Goal: Check status: Check status

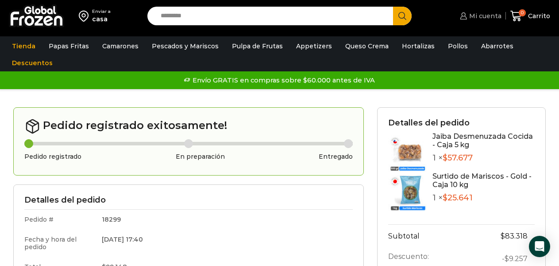
click at [486, 18] on span "Mi cuenta" at bounding box center [484, 16] width 35 height 9
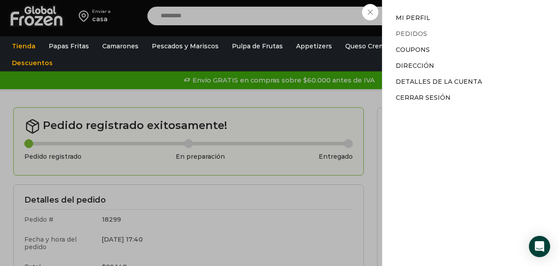
click at [421, 35] on link "Pedidos" at bounding box center [411, 34] width 31 height 8
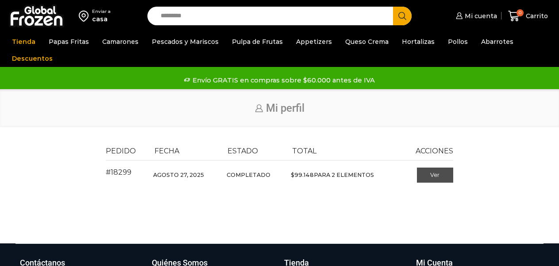
click at [440, 175] on link "Ver" at bounding box center [435, 174] width 37 height 15
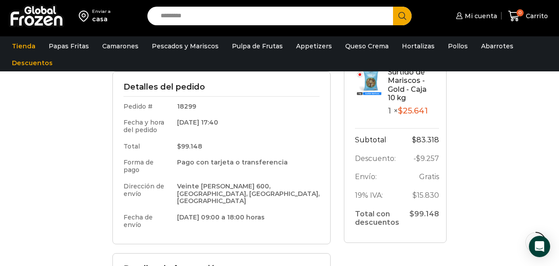
scroll to position [177, 0]
